Goal: Complete application form: Complete application form

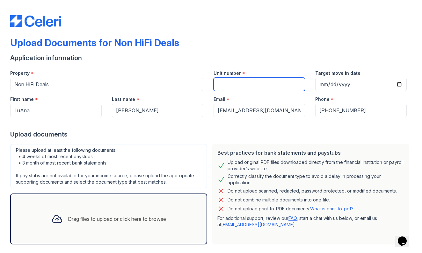
click at [247, 83] on input "Unit number" at bounding box center [258, 84] width 91 height 13
type input "2B"
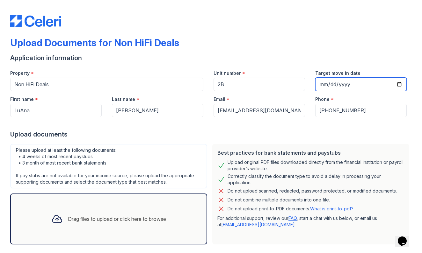
click at [331, 86] on input "Target move in date" at bounding box center [360, 84] width 91 height 13
click at [324, 87] on input "Target move in date" at bounding box center [360, 84] width 91 height 13
type input "[DATE]"
click at [385, 127] on div at bounding box center [210, 123] width 401 height 13
click at [114, 207] on div "Drag files to upload or click here to browse" at bounding box center [108, 219] width 197 height 51
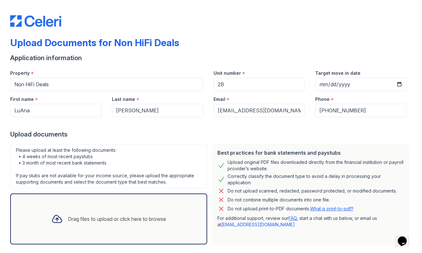
scroll to position [133, 0]
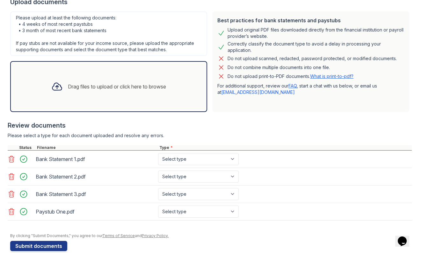
click at [131, 89] on div "Drag files to upload or click here to browse" at bounding box center [117, 87] width 98 height 8
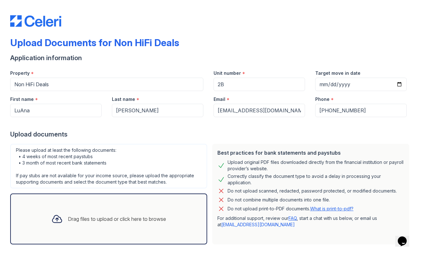
scroll to position [0, 0]
click at [232, 86] on input "2B" at bounding box center [258, 84] width 91 height 13
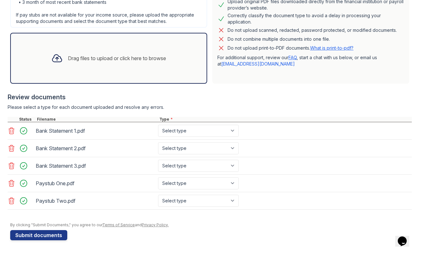
scroll to position [161, 0]
type input "[STREET_ADDRESS]"
select select "bank_statement"
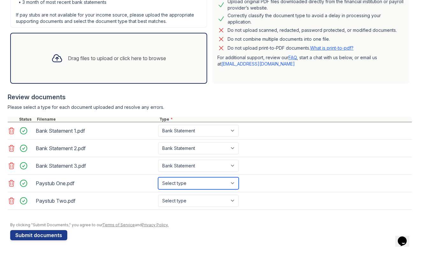
select select "paystub"
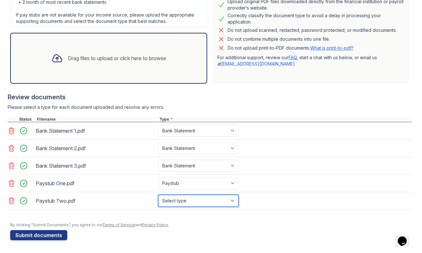
select select "paystub"
click at [156, 57] on div "Drag files to upload or click here to browse" at bounding box center [117, 58] width 98 height 8
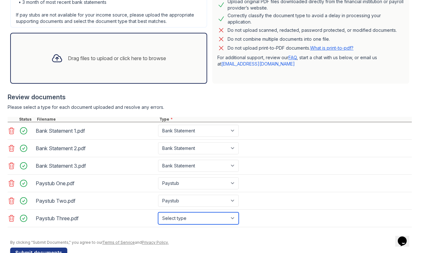
select select "paystub"
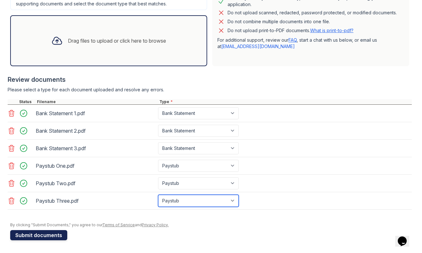
scroll to position [178, 0]
click at [39, 236] on button "Submit documents" at bounding box center [38, 235] width 57 height 10
